Goal: Transaction & Acquisition: Purchase product/service

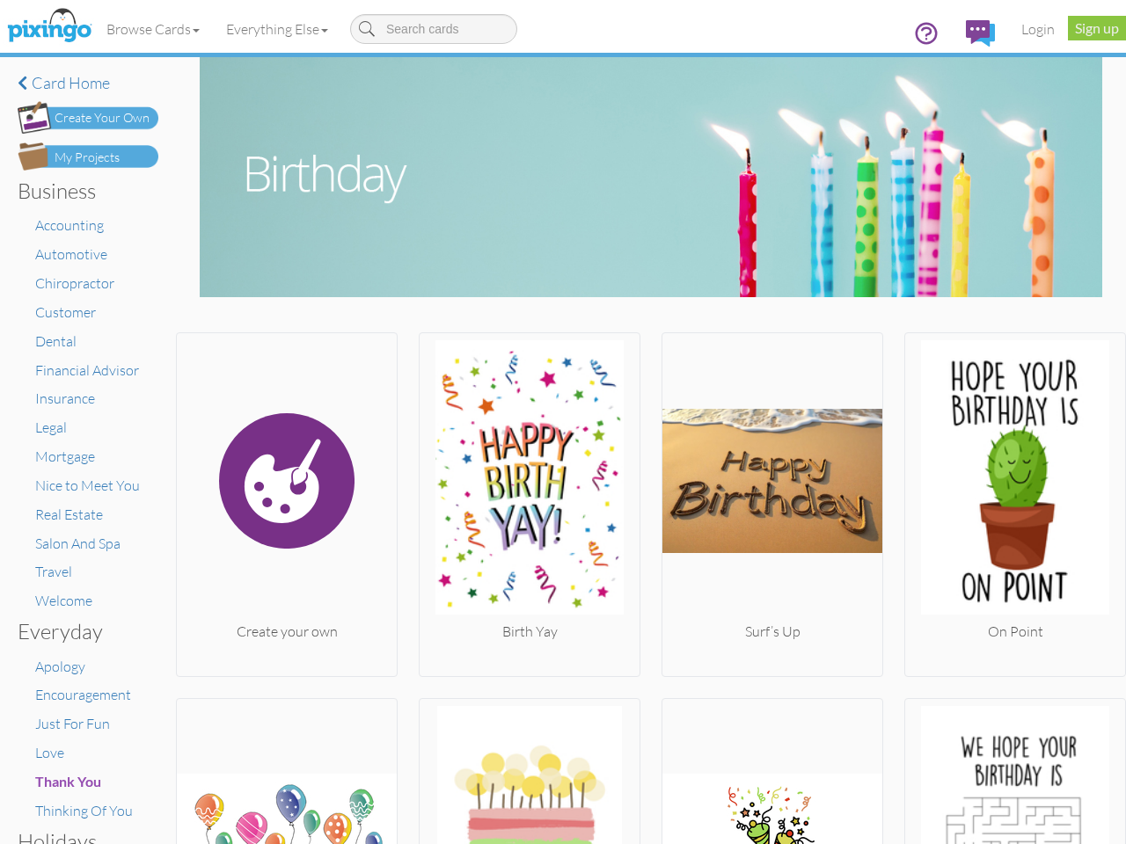
click at [563, 422] on img at bounding box center [530, 480] width 220 height 281
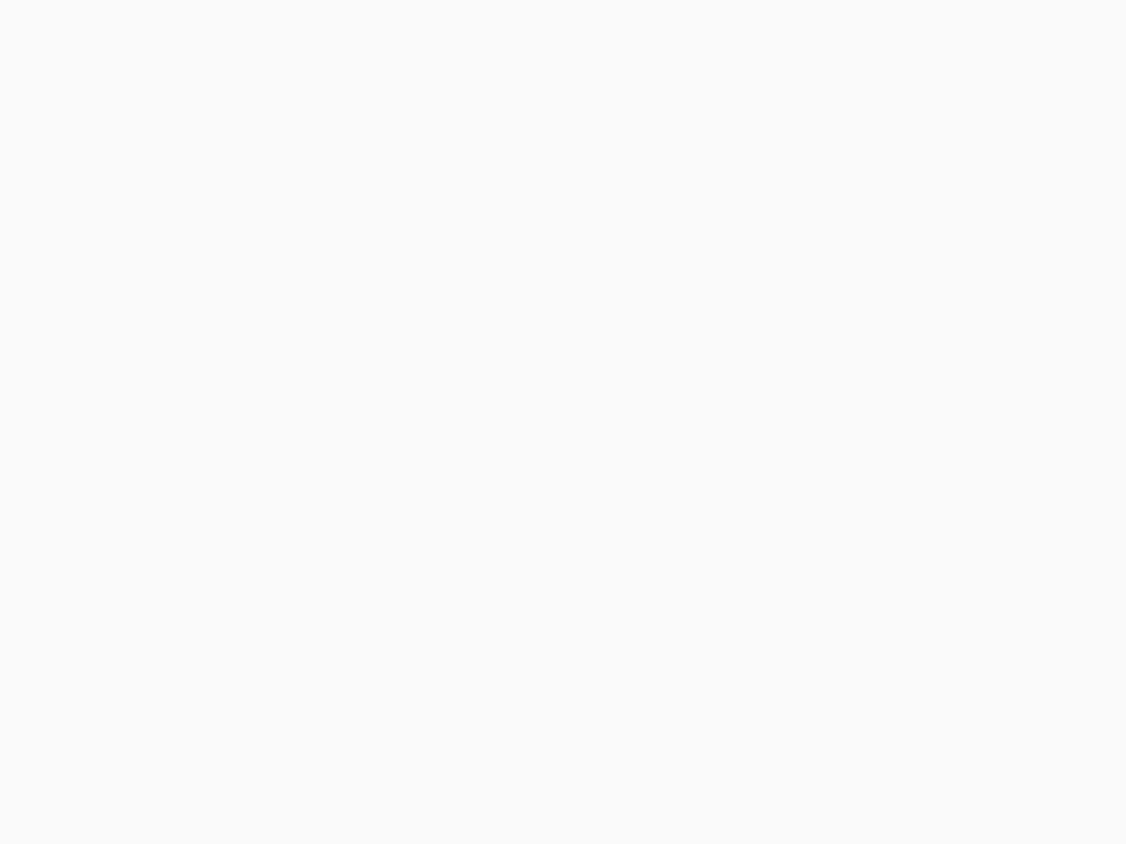
click at [154, 29] on body at bounding box center [563, 422] width 1126 height 844
click at [281, 29] on body at bounding box center [563, 422] width 1126 height 844
click at [285, 500] on body at bounding box center [563, 422] width 1126 height 844
click at [524, 500] on body at bounding box center [563, 422] width 1126 height 844
click at [763, 500] on body at bounding box center [563, 422] width 1126 height 844
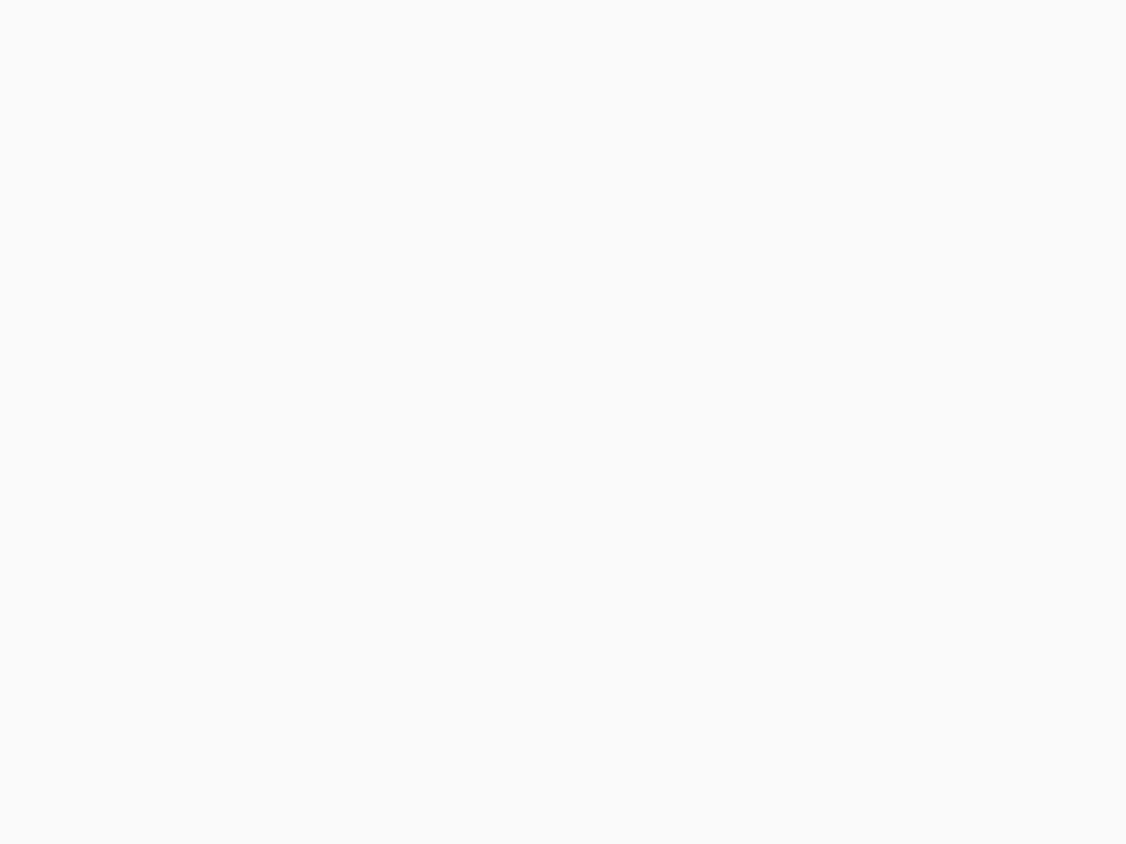
click at [1002, 500] on body at bounding box center [563, 422] width 1126 height 844
click at [285, 770] on body at bounding box center [563, 422] width 1126 height 844
click at [524, 770] on body at bounding box center [563, 422] width 1126 height 844
click at [763, 770] on body at bounding box center [563, 422] width 1126 height 844
